Goal: Task Accomplishment & Management: Manage account settings

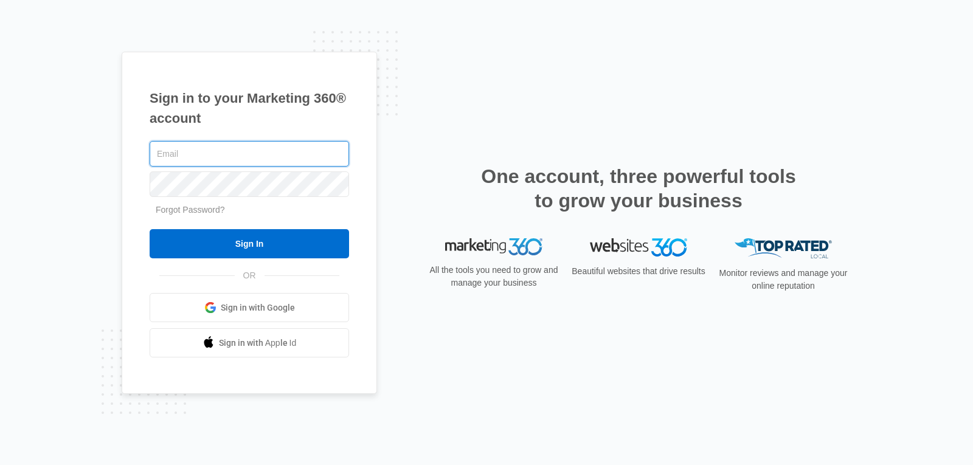
click at [186, 152] on input "text" at bounding box center [249, 154] width 199 height 26
paste input "[EMAIL_ADDRESS][DOMAIN_NAME]"
type input "[EMAIL_ADDRESS][DOMAIN_NAME]"
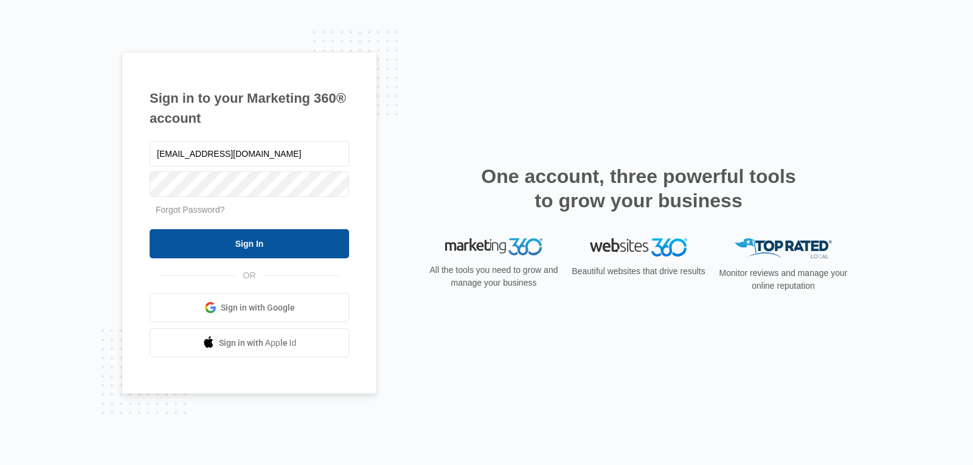
click at [228, 240] on input "Sign In" at bounding box center [249, 243] width 199 height 29
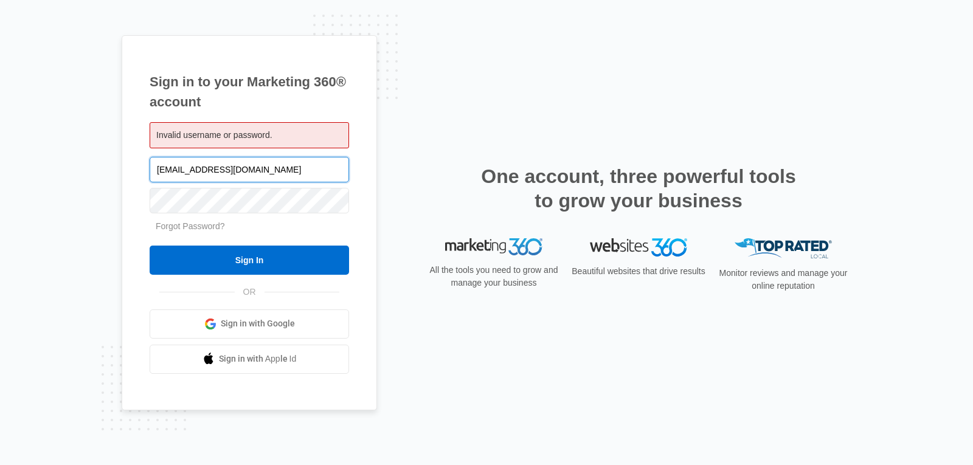
click at [199, 167] on input "[EMAIL_ADDRESS][DOMAIN_NAME]" at bounding box center [249, 170] width 199 height 26
click at [198, 168] on input "[EMAIL_ADDRESS][DOMAIN_NAME]" at bounding box center [249, 170] width 199 height 26
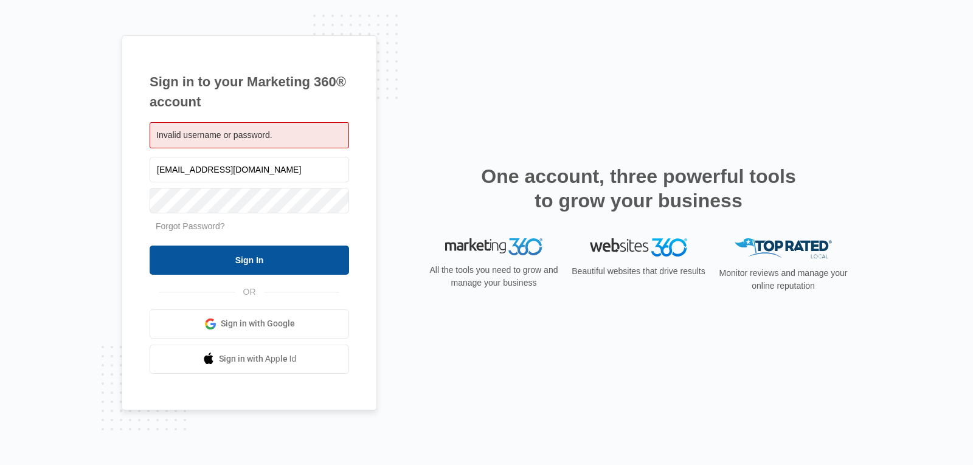
click at [212, 259] on input "Sign In" at bounding box center [249, 260] width 199 height 29
